Goal: Task Accomplishment & Management: Complete application form

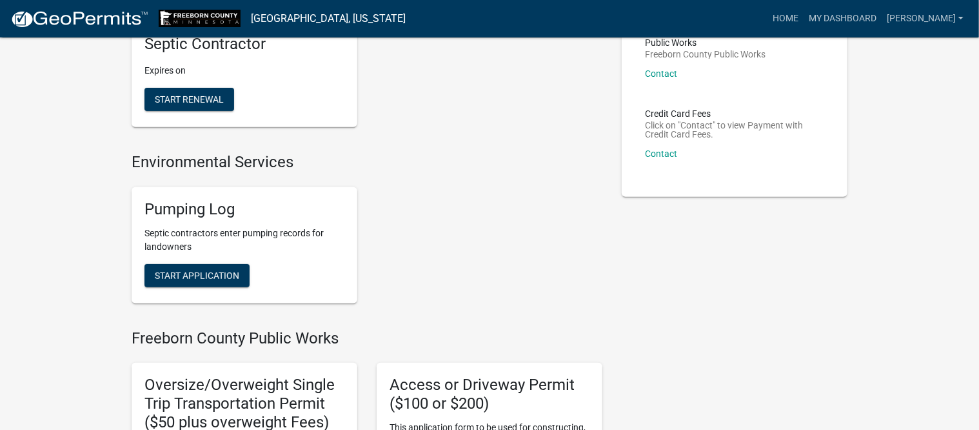
scroll to position [242, 0]
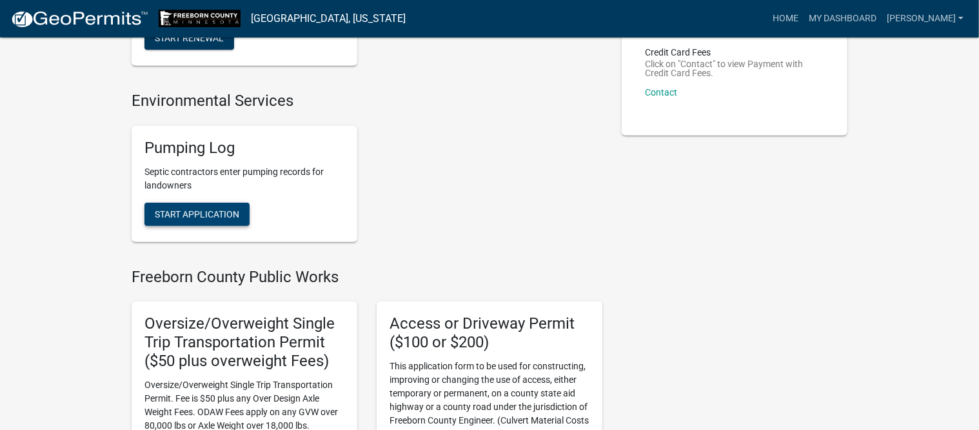
click at [224, 211] on span "Start Application" at bounding box center [197, 213] width 84 height 10
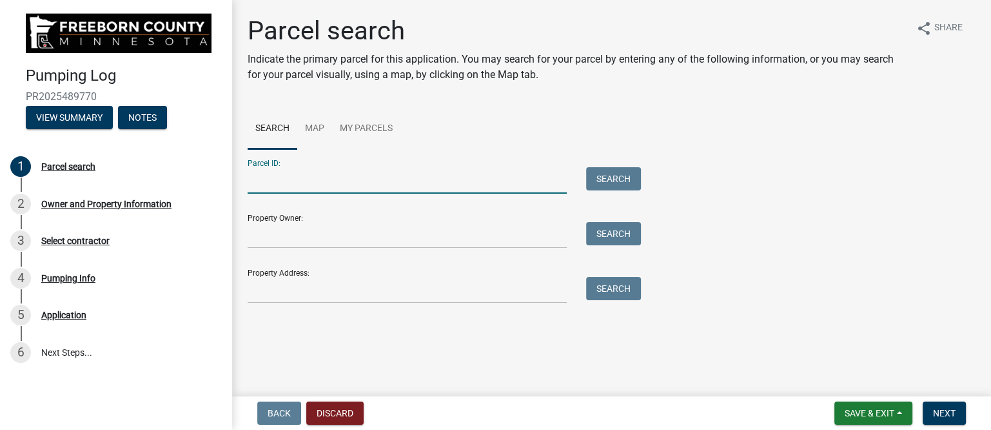
click at [387, 177] on input "Parcel ID:" at bounding box center [407, 180] width 319 height 26
type input "170340172"
click at [614, 181] on button "Search" at bounding box center [613, 178] width 55 height 23
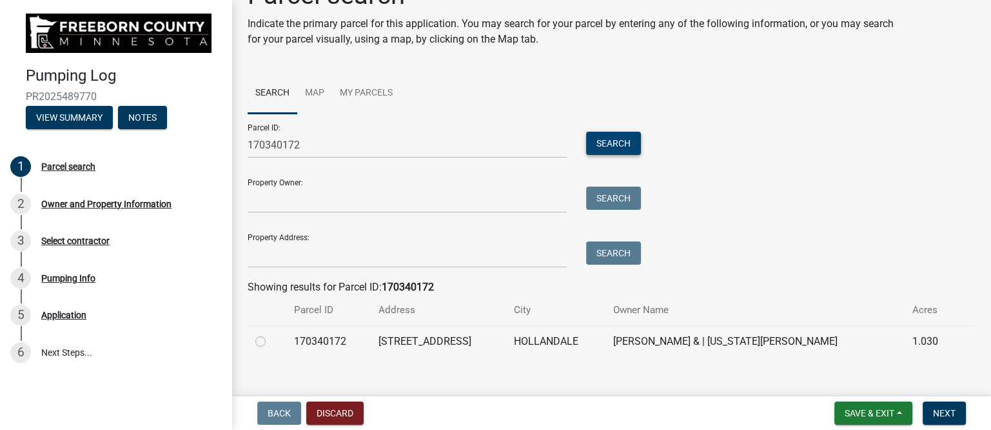
scroll to position [52, 0]
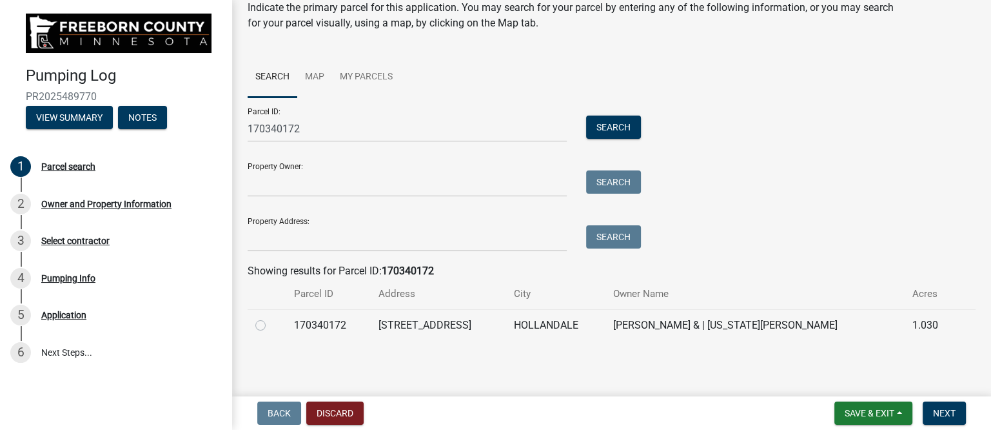
click at [271, 317] on label at bounding box center [271, 317] width 0 height 0
click at [271, 322] on input "radio" at bounding box center [275, 321] width 8 height 8
radio input "true"
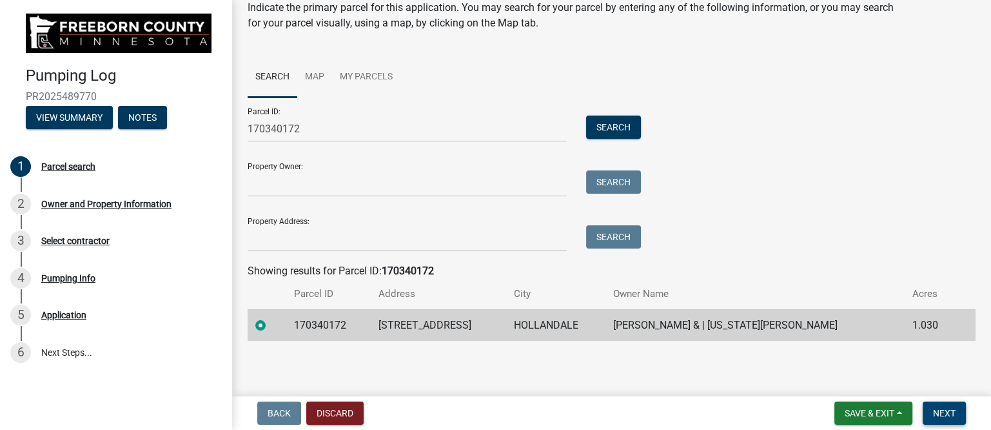
click at [939, 410] on span "Next" at bounding box center [944, 413] width 23 height 10
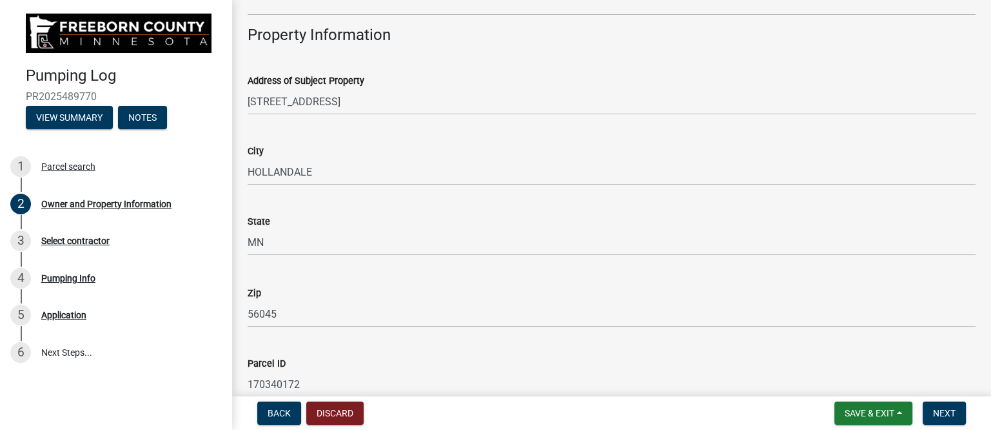
scroll to position [725, 0]
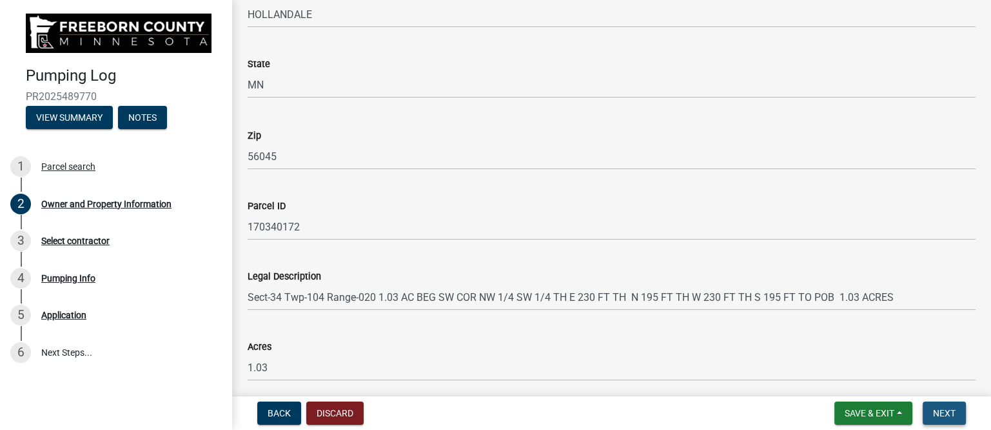
click at [944, 412] on span "Next" at bounding box center [944, 413] width 23 height 10
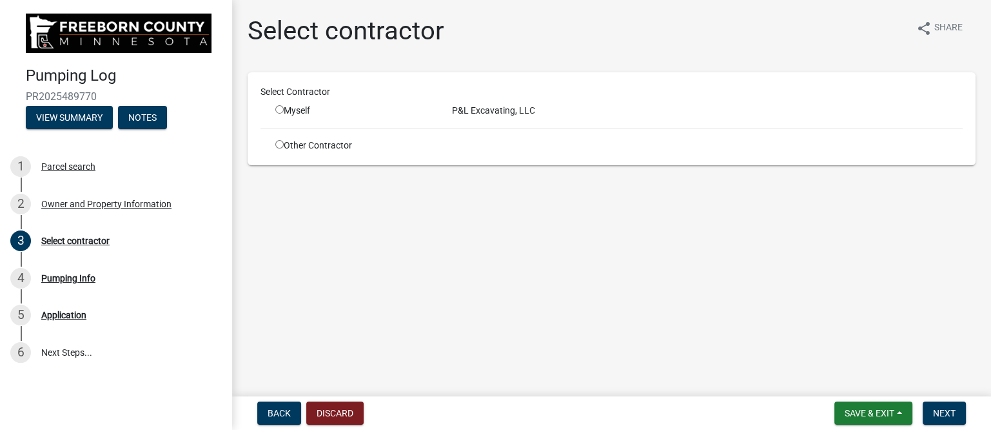
click at [279, 108] on input "radio" at bounding box center [279, 109] width 8 height 8
radio input "true"
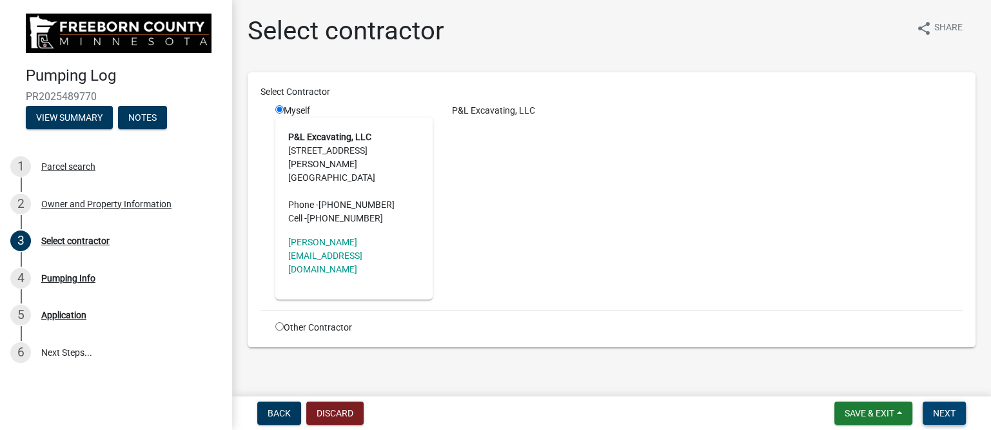
click at [955, 408] on span "Next" at bounding box center [944, 413] width 23 height 10
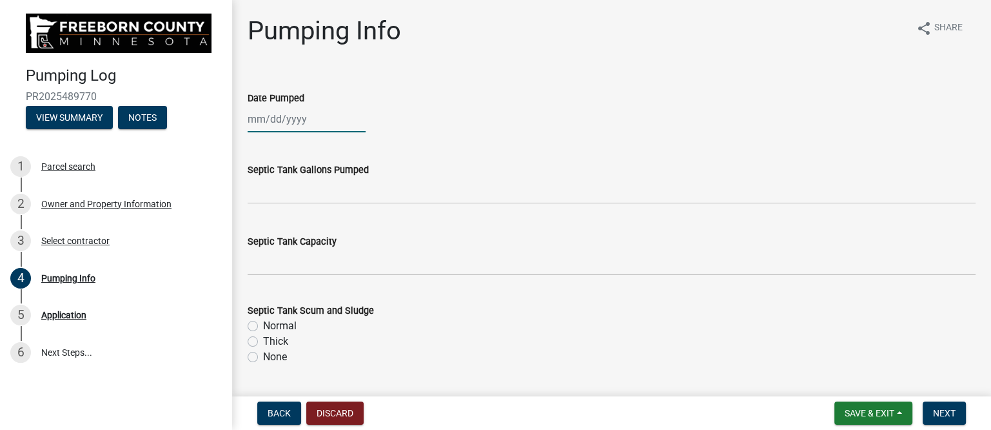
click at [301, 123] on div at bounding box center [307, 119] width 118 height 26
select select "10"
select select "2025"
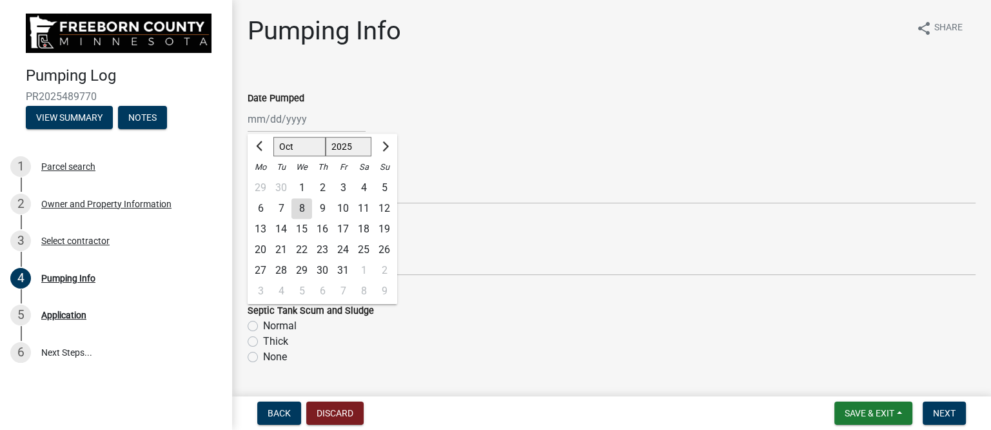
click at [281, 204] on div "7" at bounding box center [281, 208] width 21 height 21
type input "[DATE]"
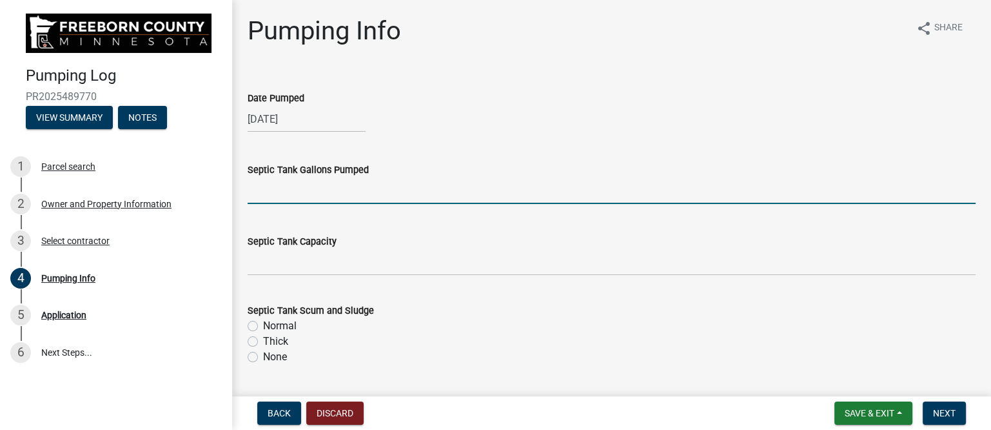
click at [304, 193] on input "text" at bounding box center [612, 190] width 728 height 26
type input "1000"
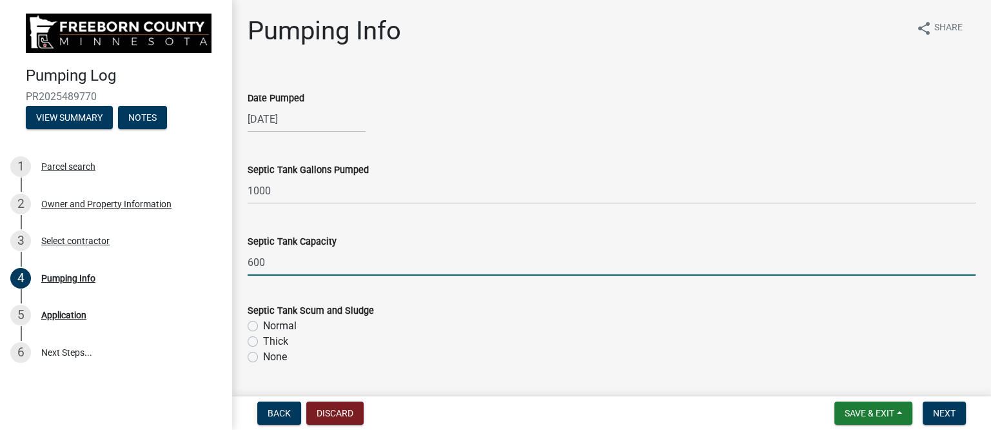
type input "600"
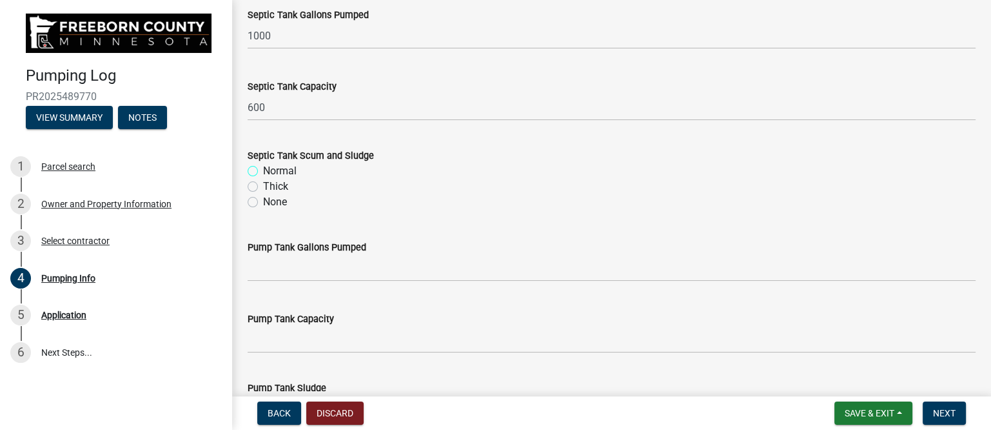
scroll to position [161, 0]
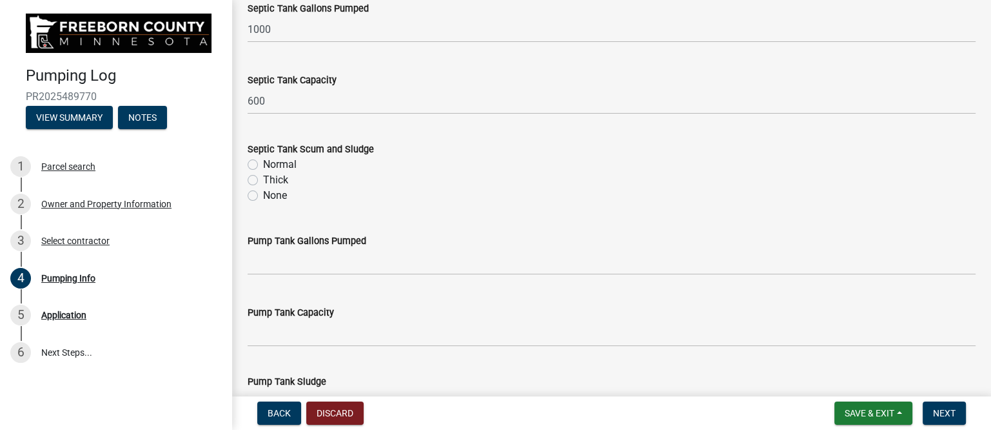
click at [263, 178] on label "Thick" at bounding box center [275, 179] width 25 height 15
click at [263, 178] on input "Thick" at bounding box center [267, 176] width 8 height 8
radio input "true"
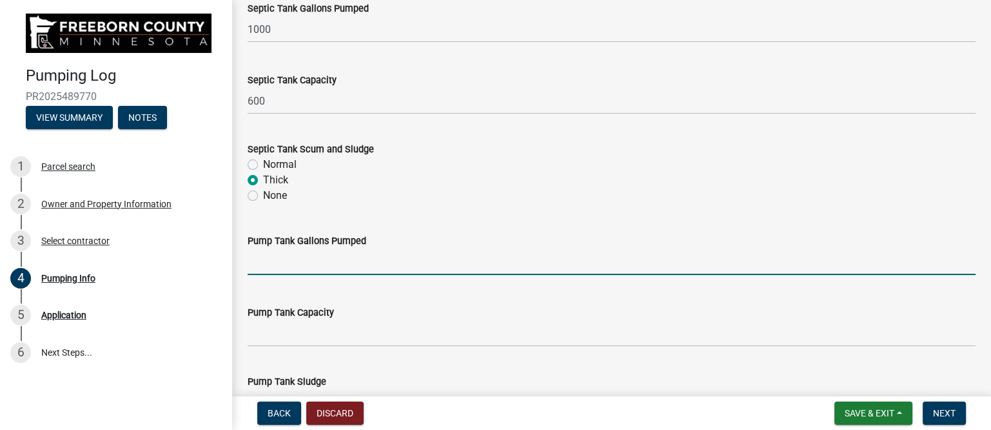
click at [309, 264] on input "text" at bounding box center [612, 261] width 728 height 26
type input "6"
type input "1000"
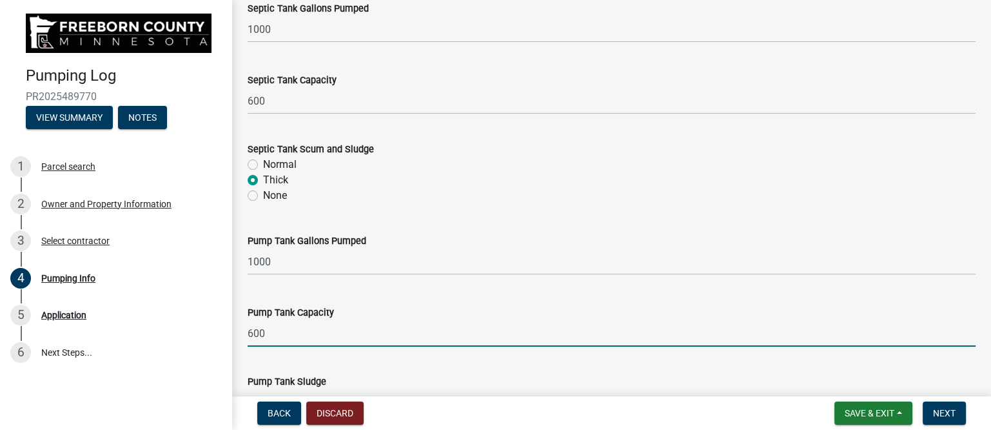
type input "600"
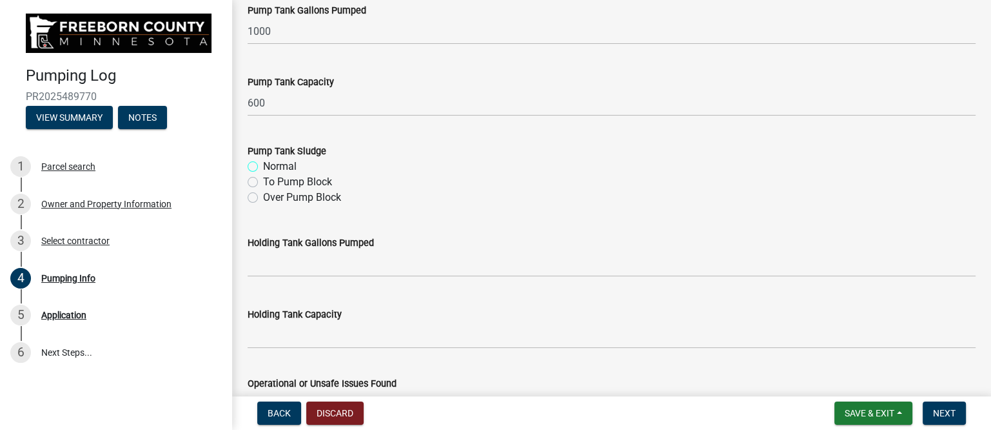
scroll to position [410, 0]
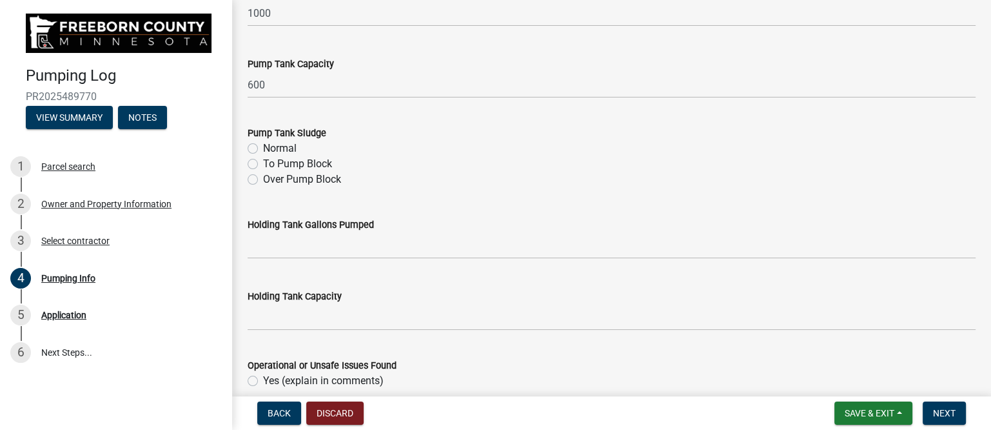
click at [263, 148] on label "Normal" at bounding box center [280, 148] width 34 height 15
click at [263, 148] on input "Normal" at bounding box center [267, 145] width 8 height 8
radio input "true"
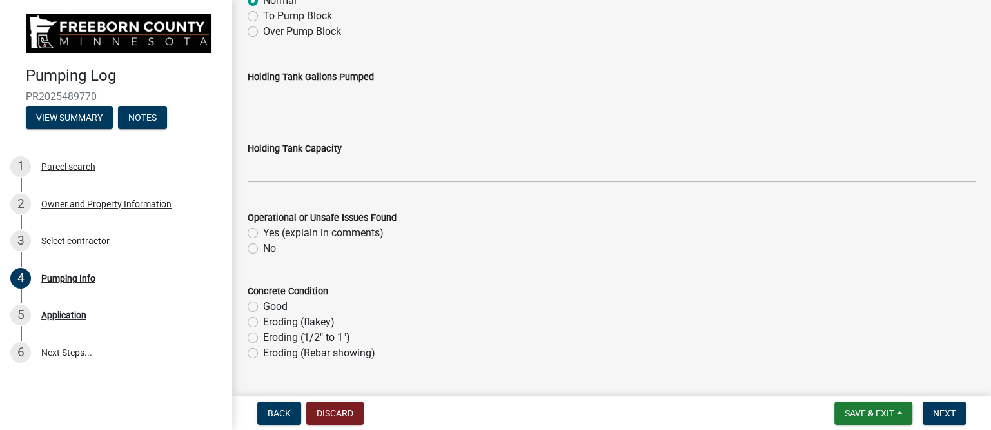
scroll to position [571, 0]
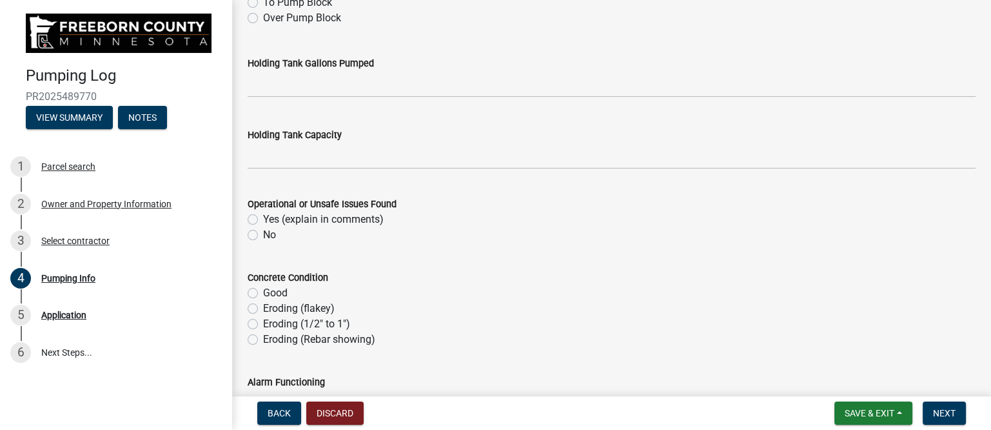
click at [263, 233] on label "No" at bounding box center [269, 234] width 13 height 15
click at [263, 233] on input "No" at bounding box center [267, 231] width 8 height 8
radio input "true"
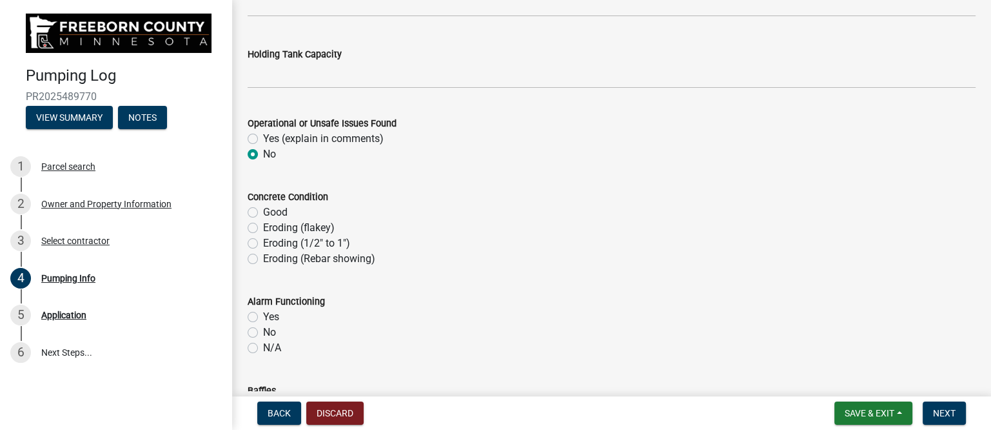
click at [263, 213] on label "Good" at bounding box center [275, 211] width 25 height 15
click at [263, 213] on input "Good" at bounding box center [267, 208] width 8 height 8
radio input "true"
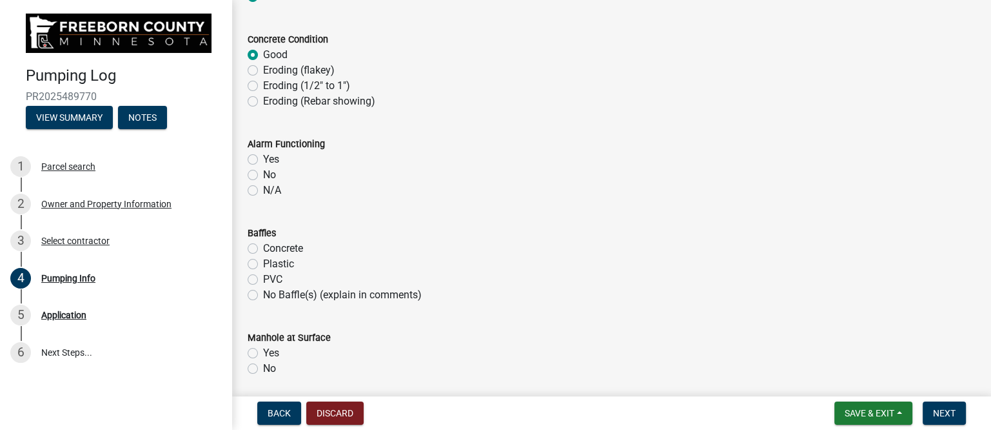
scroll to position [813, 0]
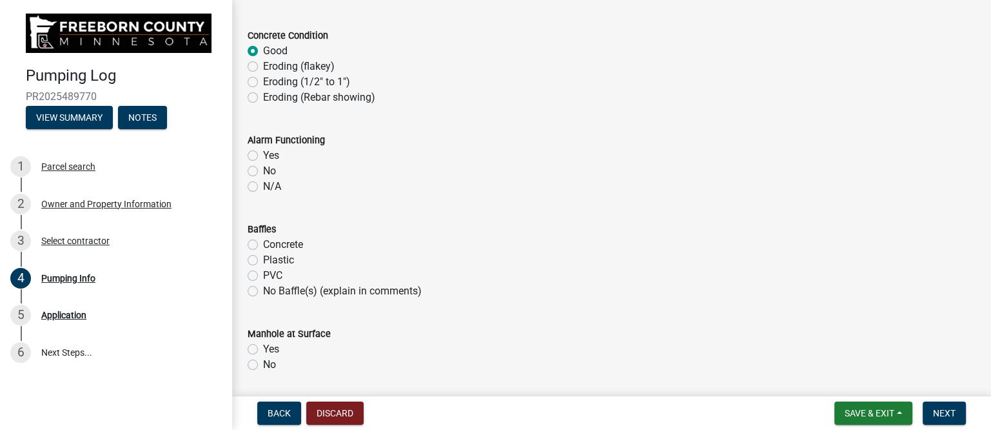
click at [263, 154] on label "Yes" at bounding box center [271, 155] width 16 height 15
click at [263, 154] on input "Yes" at bounding box center [267, 152] width 8 height 8
radio input "true"
click at [263, 259] on label "Plastic" at bounding box center [278, 259] width 31 height 15
click at [263, 259] on input "Plastic" at bounding box center [267, 256] width 8 height 8
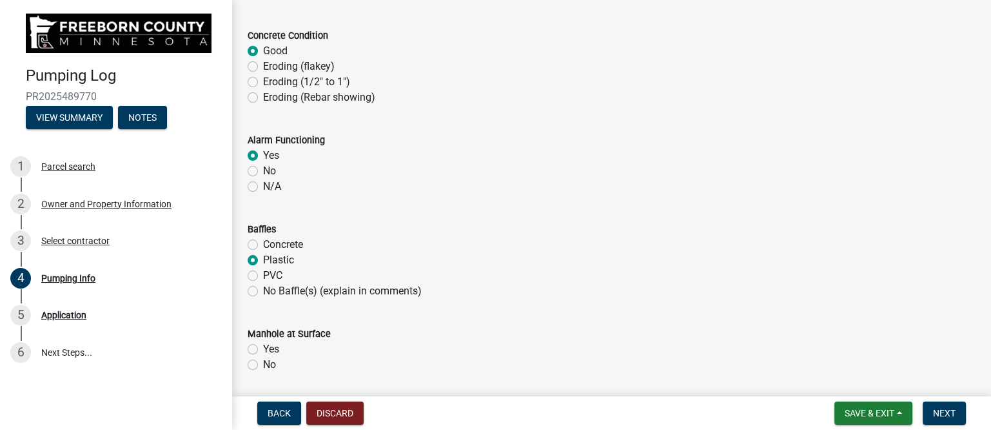
radio input "true"
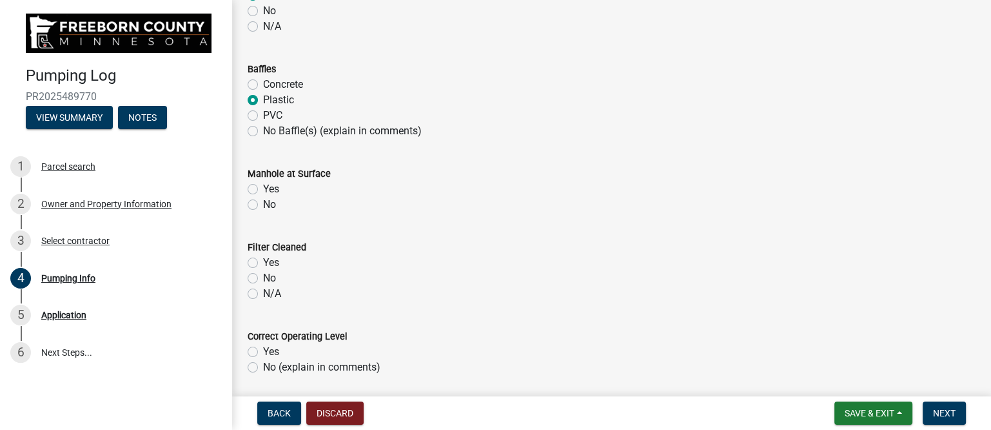
scroll to position [974, 0]
click at [263, 185] on label "Yes" at bounding box center [271, 187] width 16 height 15
click at [263, 185] on input "Yes" at bounding box center [267, 184] width 8 height 8
radio input "true"
click at [263, 292] on label "N/A" at bounding box center [272, 291] width 18 height 15
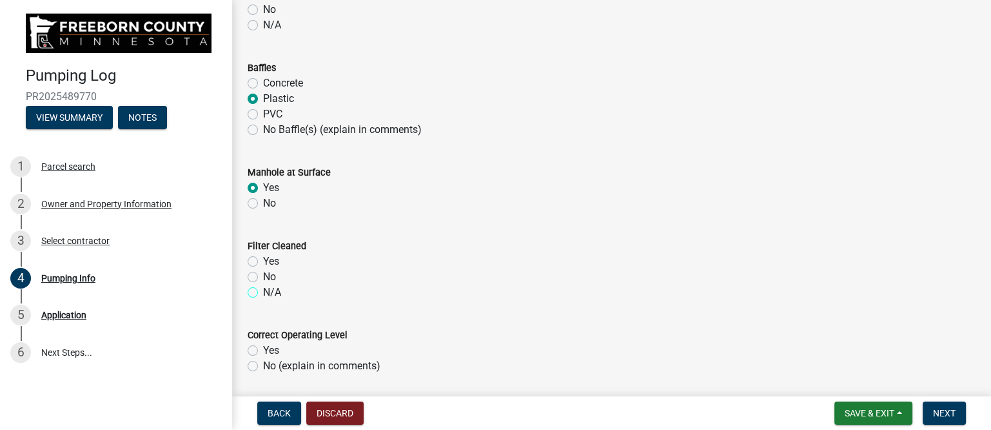
click at [263, 292] on input "N/A" at bounding box center [267, 288] width 8 height 8
radio input "true"
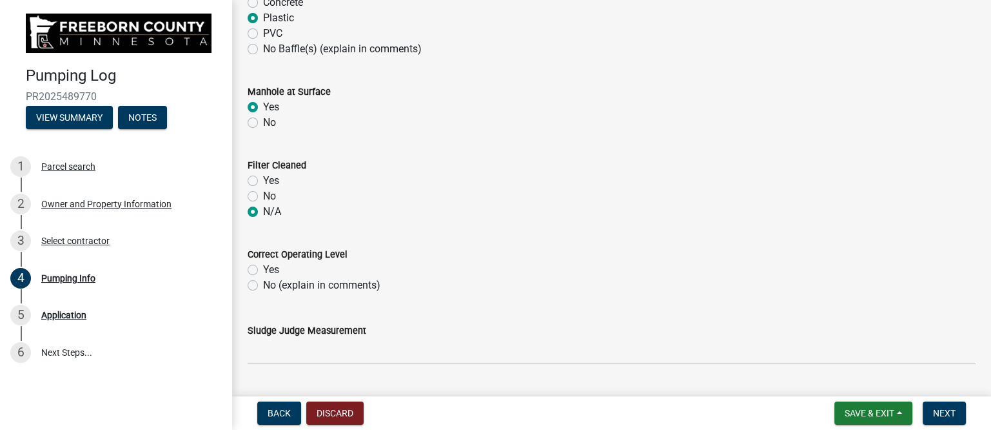
click at [263, 270] on label "Yes" at bounding box center [271, 269] width 16 height 15
click at [263, 270] on input "Yes" at bounding box center [267, 266] width 8 height 8
radio input "true"
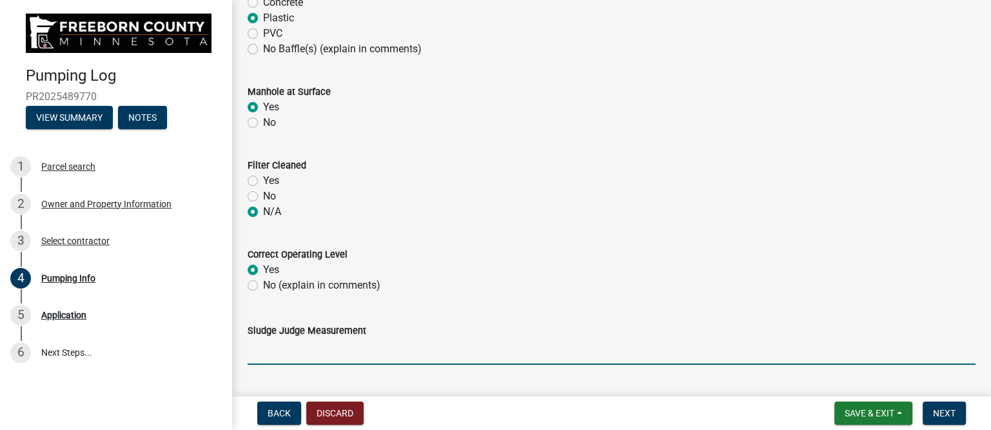
click at [355, 352] on input "Sludge Judge Measurement" at bounding box center [612, 351] width 728 height 26
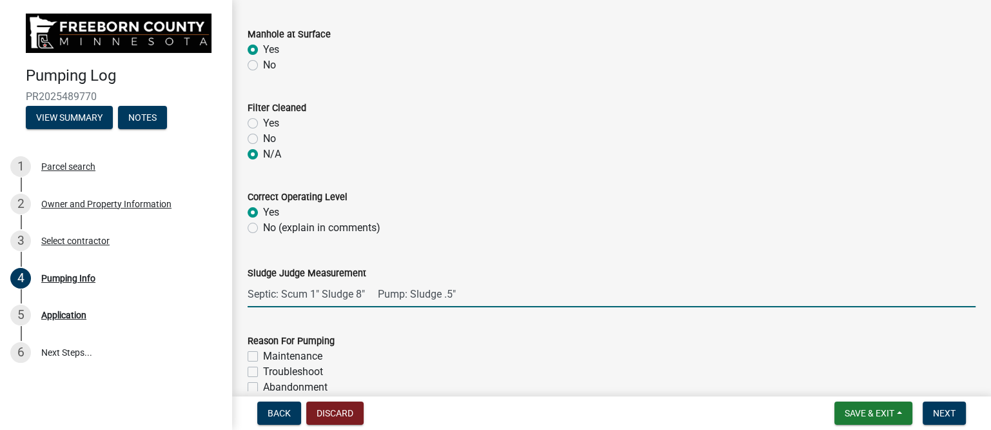
scroll to position [1135, 0]
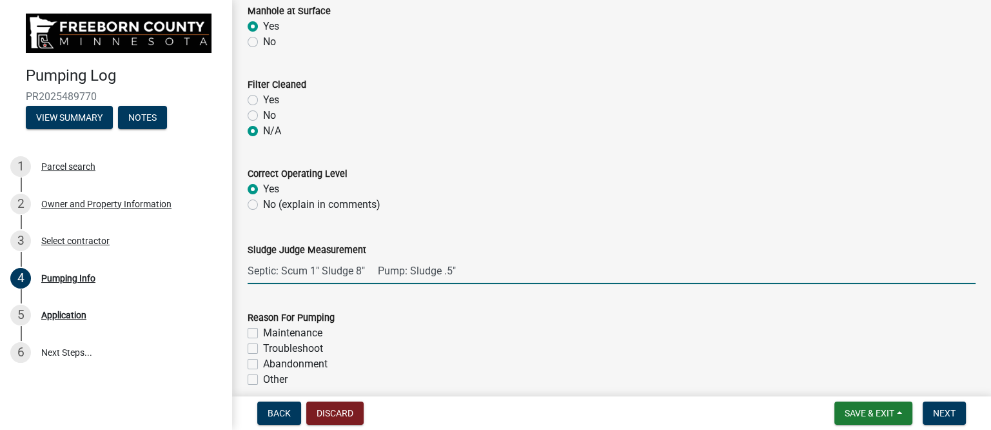
click at [315, 271] on input "Septic: Scum 1" Sludge 8" Pump: Sludge .5"" at bounding box center [612, 270] width 728 height 26
click at [360, 271] on input "Septic: Scum 4" Sludge 8" Pump: Sludge .5"" at bounding box center [612, 270] width 728 height 26
drag, startPoint x: 443, startPoint y: 272, endPoint x: 451, endPoint y: 272, distance: 7.8
click at [451, 272] on input "Septic: Scum 4" Sludge 6" Pump: Sludge .5"" at bounding box center [612, 270] width 728 height 26
type input "Septic: Scum 4" Sludge 6" Pump: Sludge .5""
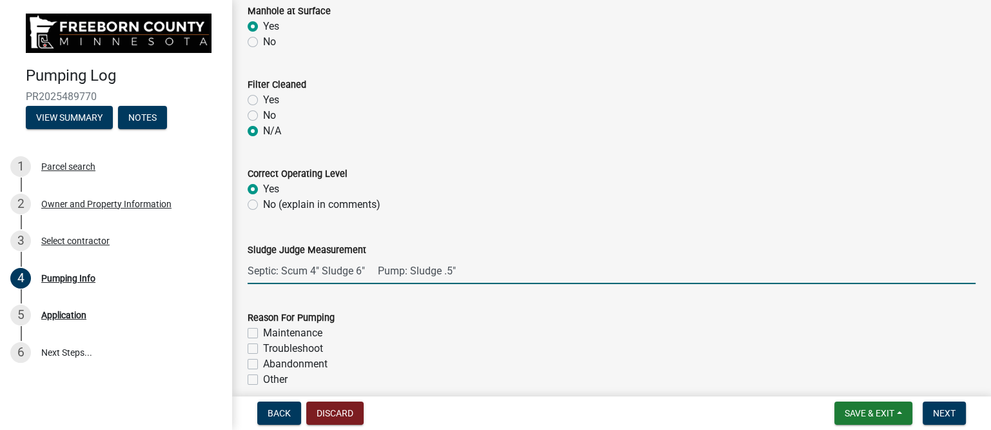
click at [414, 321] on div "Reason For Pumping" at bounding box center [612, 317] width 728 height 15
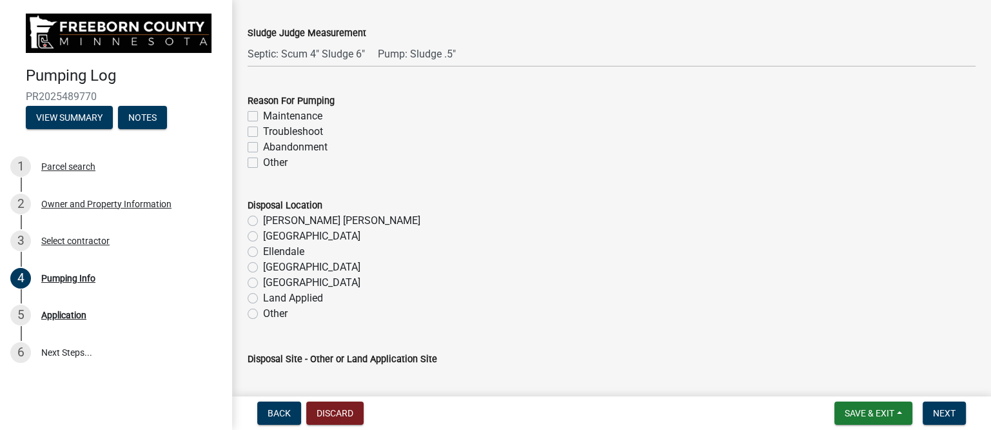
scroll to position [1377, 0]
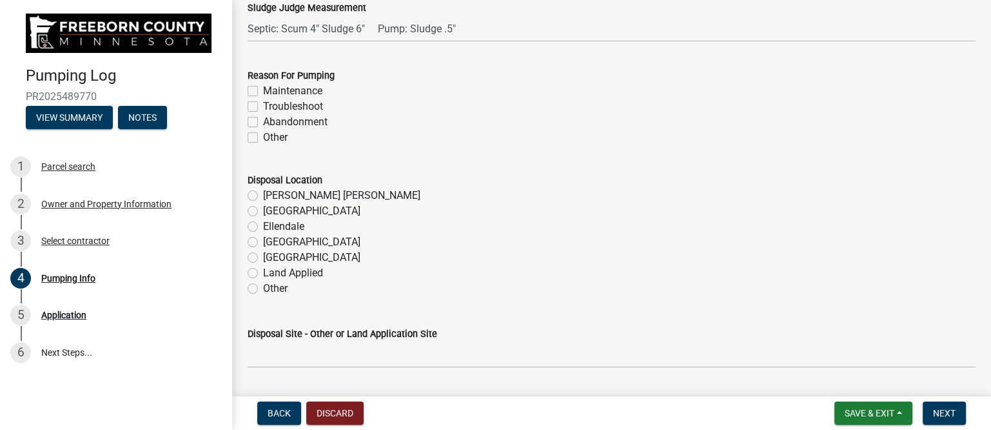
click at [263, 103] on label "Troubleshoot" at bounding box center [293, 106] width 60 height 15
click at [263, 103] on input "Troubleshoot" at bounding box center [267, 103] width 8 height 8
checkbox input "true"
checkbox input "false"
checkbox input "true"
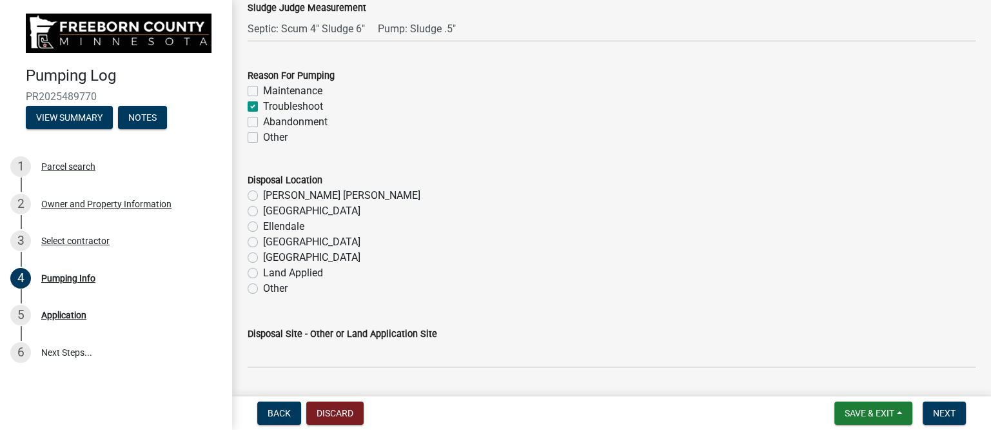
checkbox input "false"
click at [263, 88] on label "Maintenance" at bounding box center [292, 90] width 59 height 15
click at [263, 88] on input "Maintenance" at bounding box center [267, 87] width 8 height 8
checkbox input "true"
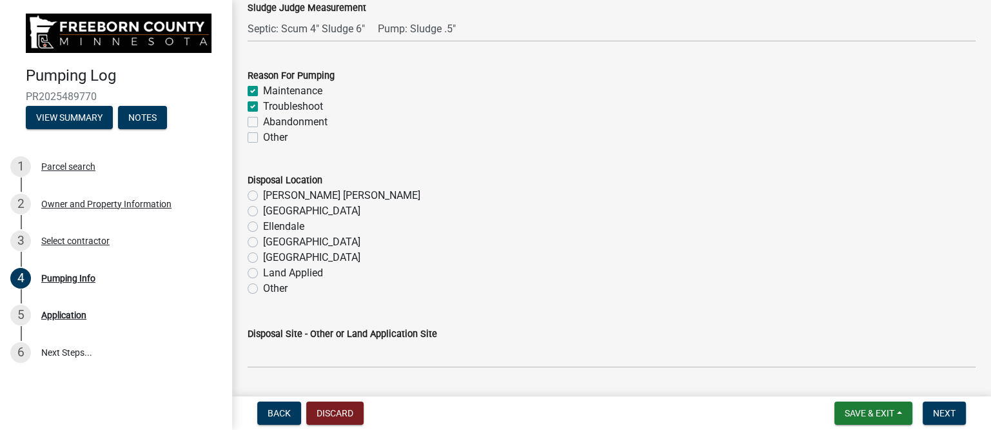
checkbox input "true"
checkbox input "false"
click at [263, 237] on label "[GEOGRAPHIC_DATA]" at bounding box center [311, 241] width 97 height 15
click at [263, 237] on input "[GEOGRAPHIC_DATA]" at bounding box center [267, 238] width 8 height 8
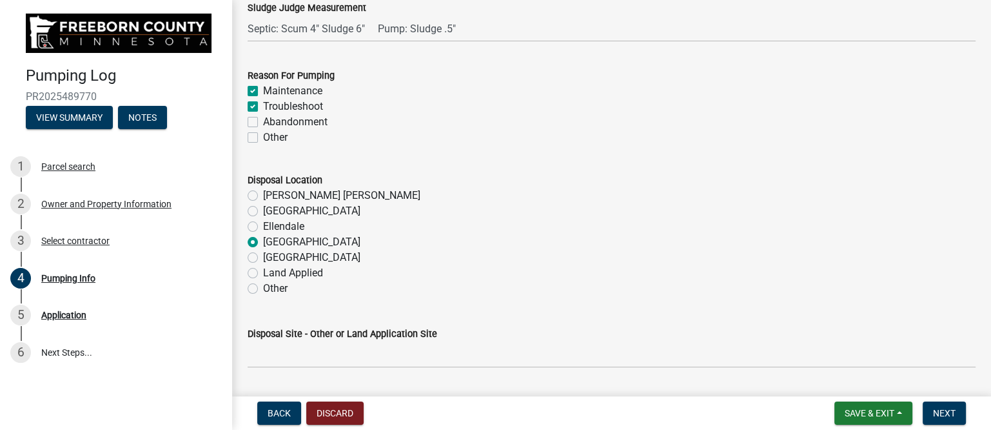
radio input "true"
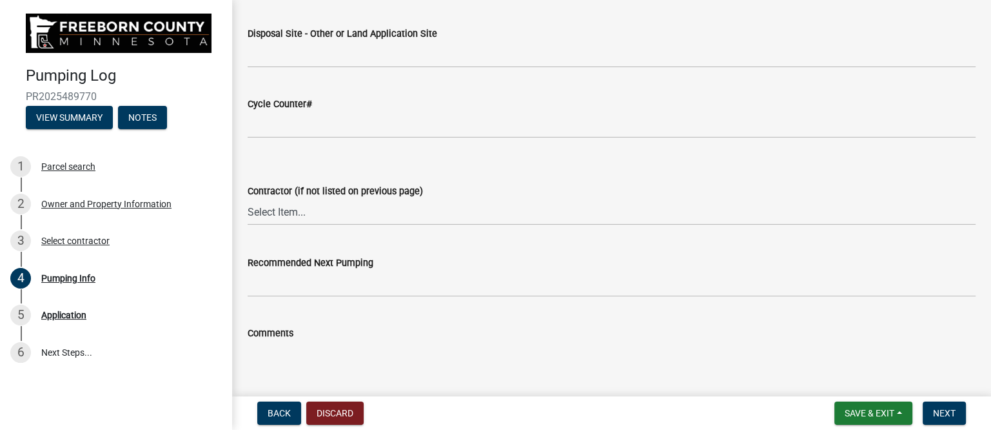
scroll to position [1700, 0]
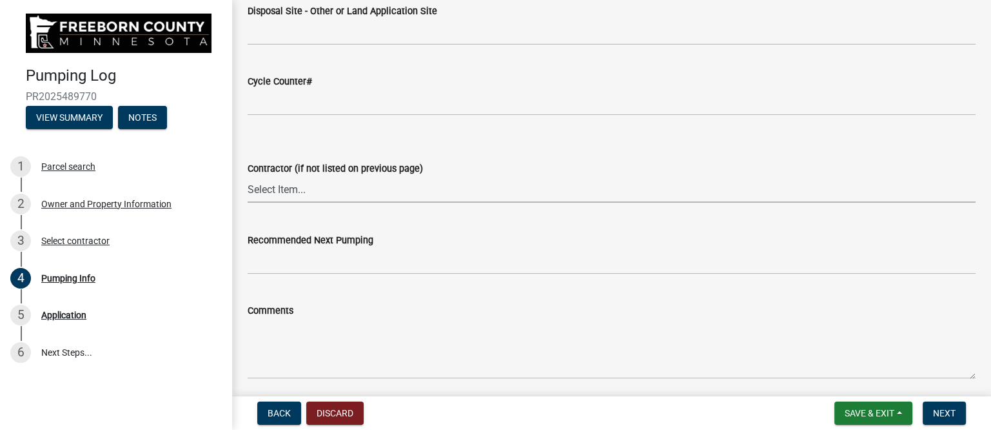
click at [322, 190] on select "Select Item... P & L Excavating Precision Septic Services [PERSON_NAME] Excavat…" at bounding box center [612, 189] width 728 height 26
click at [248, 176] on select "Select Item... P & L Excavating Precision Septic Services [PERSON_NAME] Excavat…" at bounding box center [612, 189] width 728 height 26
select select "a4b440af-86cc-4e74-8744-b4ec83ffff55"
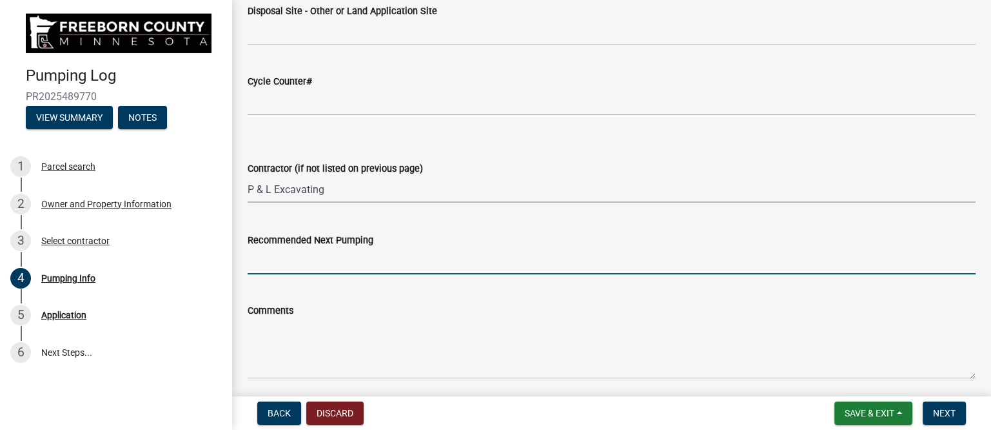
click at [354, 257] on input "Recommended Next Pumping" at bounding box center [612, 261] width 728 height 26
type input "2029"
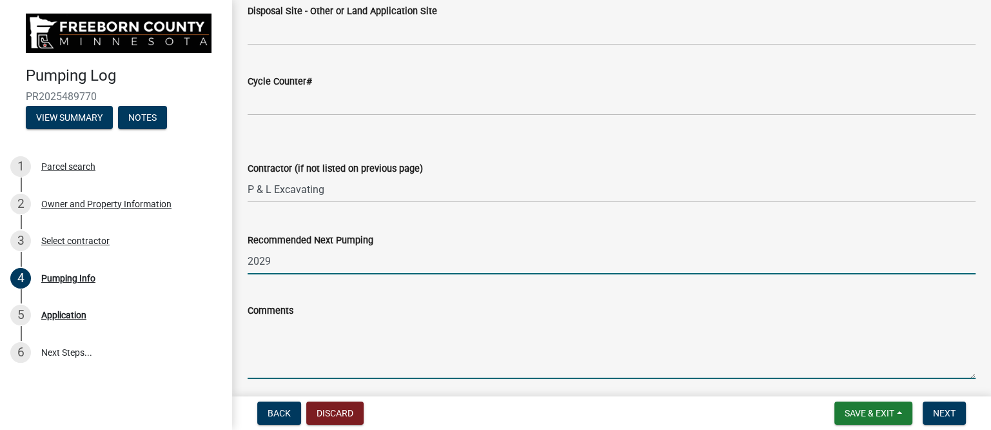
click at [288, 334] on textarea "Comments" at bounding box center [612, 348] width 728 height 61
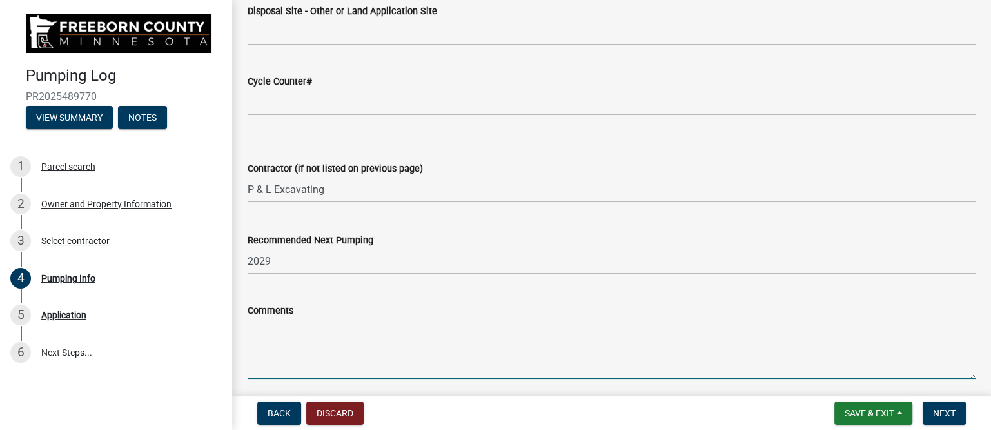
paste textarea "Pump was out, Tanks were backed up the risers. Pumped out pump tank completely …"
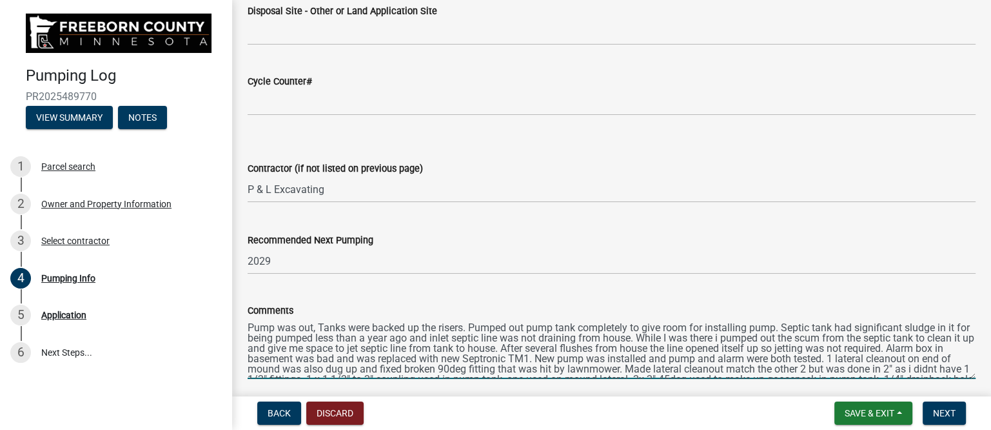
scroll to position [17, 0]
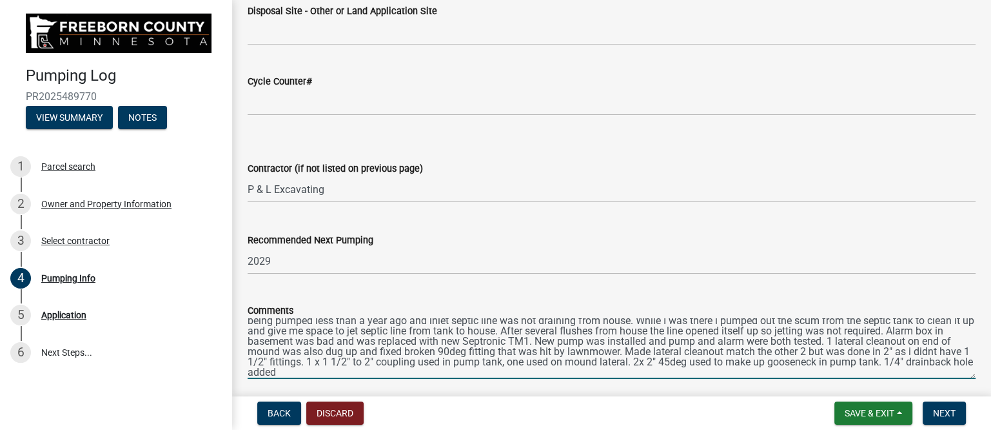
click at [368, 344] on textarea "Pump was out, Tanks were backed up the risers. Pumped out pump tank completely …" at bounding box center [612, 348] width 728 height 61
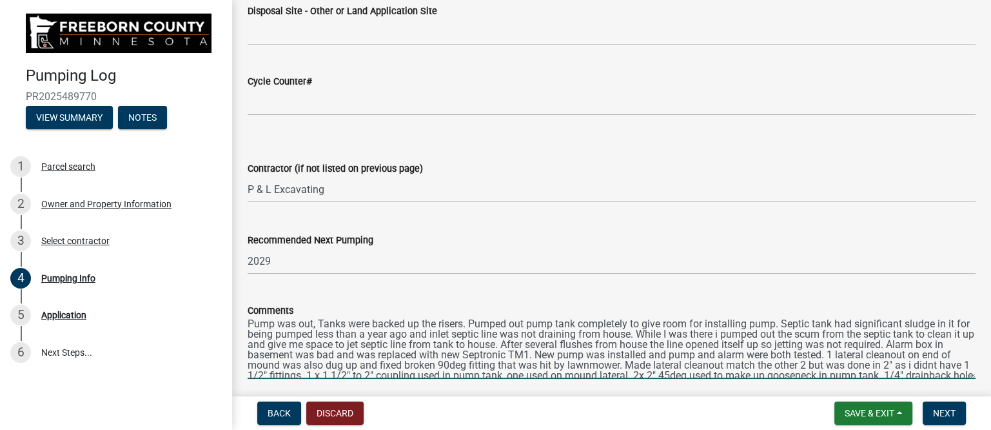
scroll to position [0, 0]
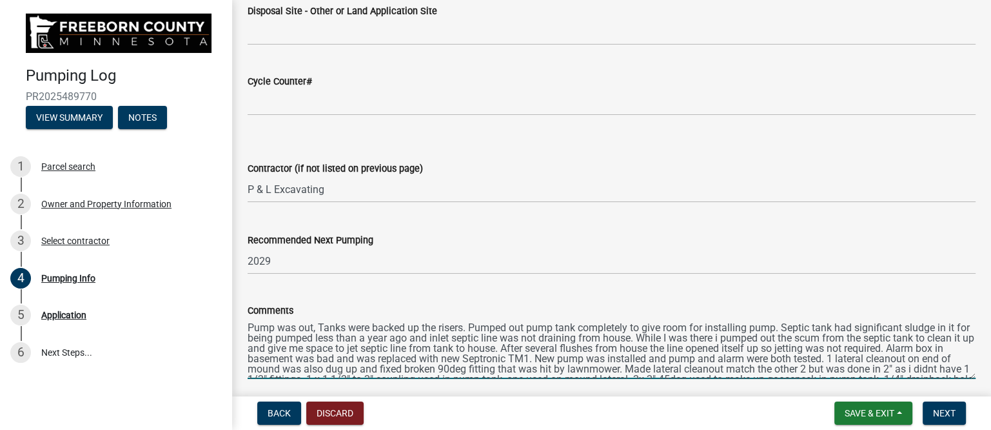
drag, startPoint x: 256, startPoint y: 339, endPoint x: 433, endPoint y: 337, distance: 176.7
click at [433, 337] on textarea "Pump was out, Tanks were backed up the risers. Pumped out pump tank completely …" at bounding box center [612, 348] width 728 height 61
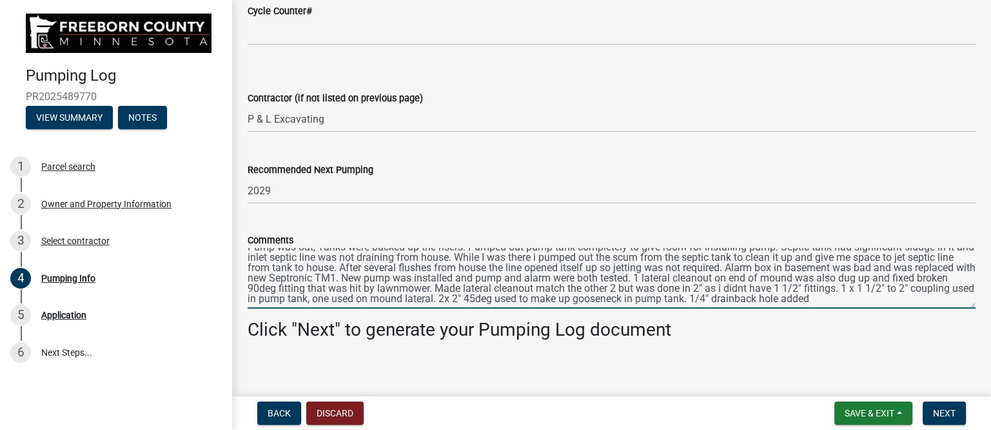
scroll to position [1780, 0]
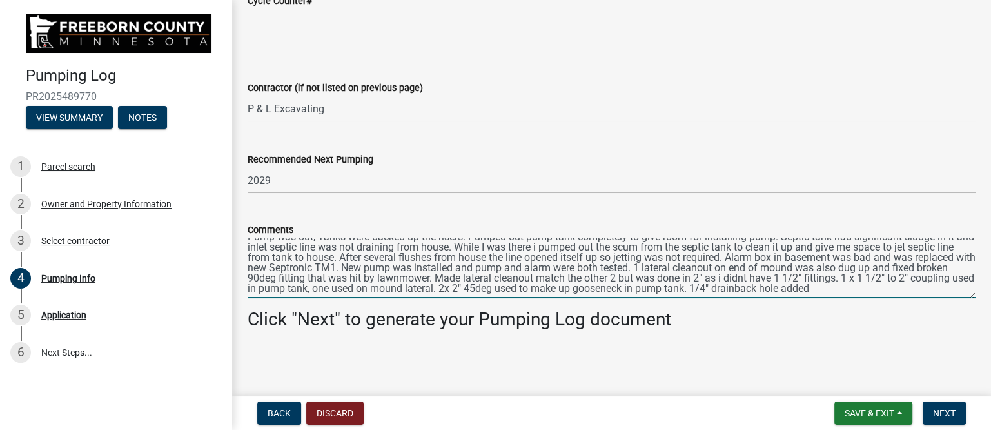
drag, startPoint x: 527, startPoint y: 368, endPoint x: 811, endPoint y: 293, distance: 294.1
click at [811, 293] on textarea "Pump was out, Tanks were backed up the risers. Pumped out pump tank completely …" at bounding box center [612, 267] width 728 height 61
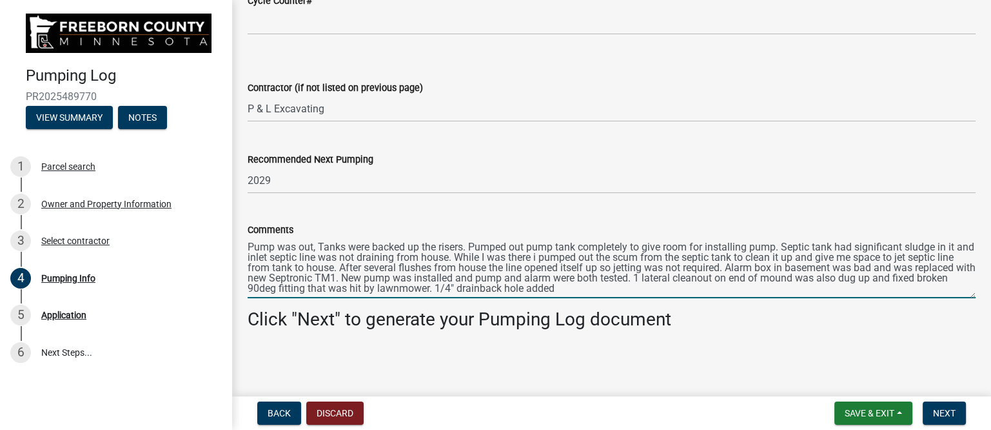
scroll to position [0, 0]
click at [619, 287] on textarea "Pump was out, Tanks were backed up the risers. Pumped out pump tank completely …" at bounding box center [612, 267] width 728 height 61
type textarea "Pump was out, Tanks were backed up the risers. Pumped out pump tank completely …"
click at [926, 408] on button "Next" at bounding box center [944, 412] width 43 height 23
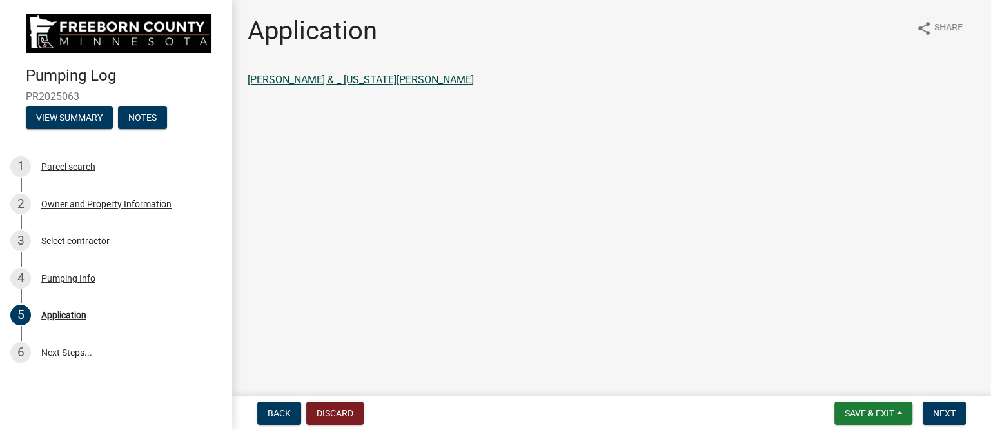
click at [322, 76] on link "[PERSON_NAME] & _ [US_STATE][PERSON_NAME]" at bounding box center [361, 80] width 226 height 12
click at [944, 413] on span "Next" at bounding box center [944, 413] width 23 height 10
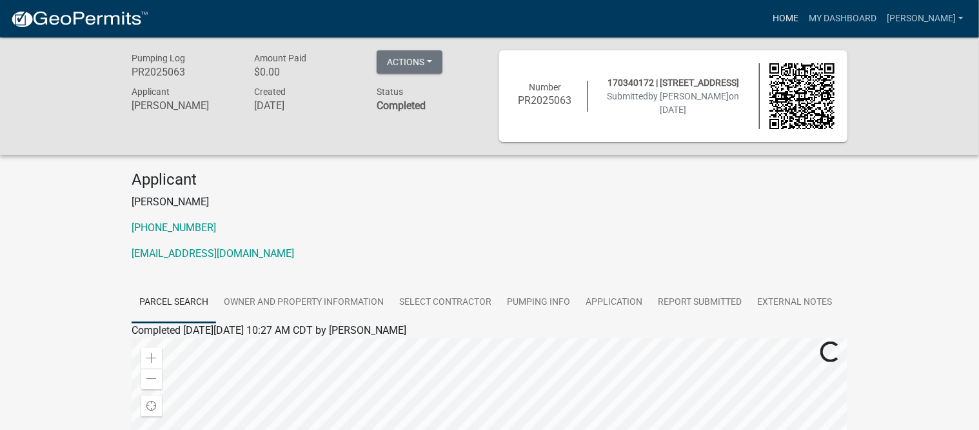
click at [803, 15] on link "Home" at bounding box center [786, 18] width 36 height 25
